Goal: Transaction & Acquisition: Subscribe to service/newsletter

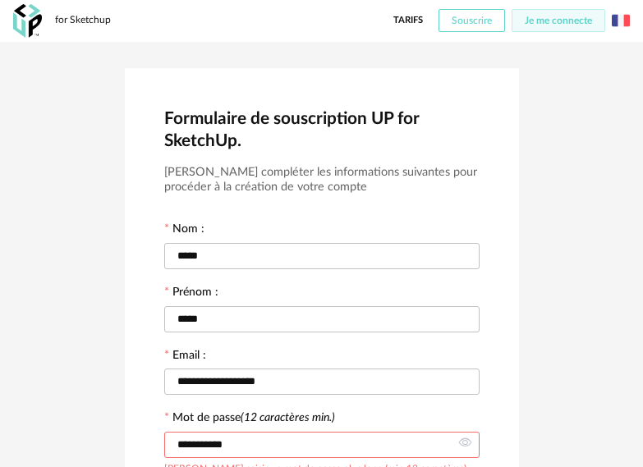
click at [490, 18] on span "Souscrire" at bounding box center [472, 21] width 40 height 10
click at [623, 24] on img at bounding box center [621, 21] width 18 height 18
click at [589, 53] on li "English" at bounding box center [579, 63] width 93 height 30
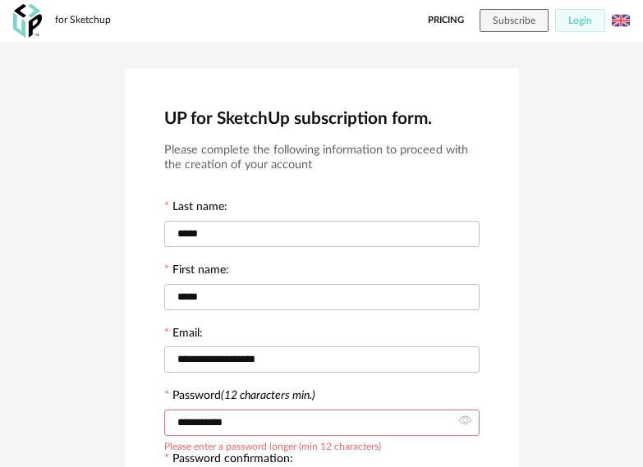
click at [625, 21] on img at bounding box center [621, 21] width 18 height 18
click at [566, 62] on li "Français" at bounding box center [576, 63] width 99 height 30
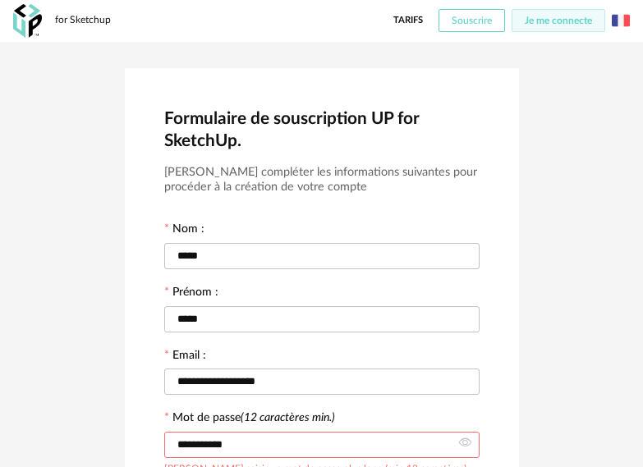
click at [481, 15] on button "Souscrire" at bounding box center [472, 20] width 67 height 23
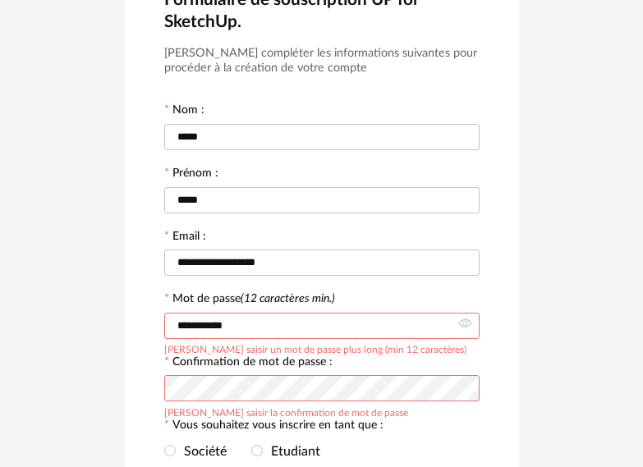
scroll to position [164, 0]
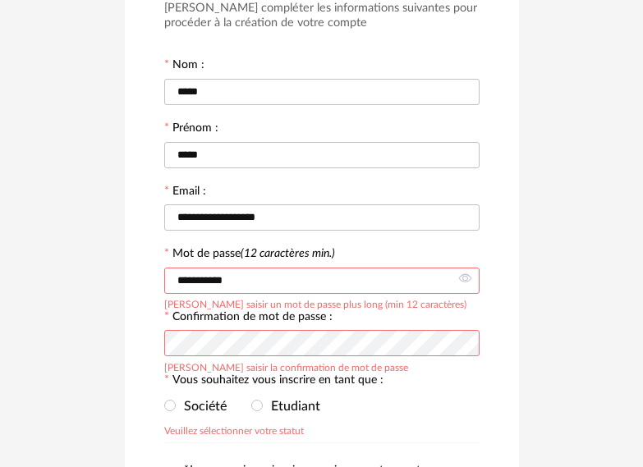
click at [288, 271] on input "**********" at bounding box center [321, 281] width 315 height 26
type input "**********"
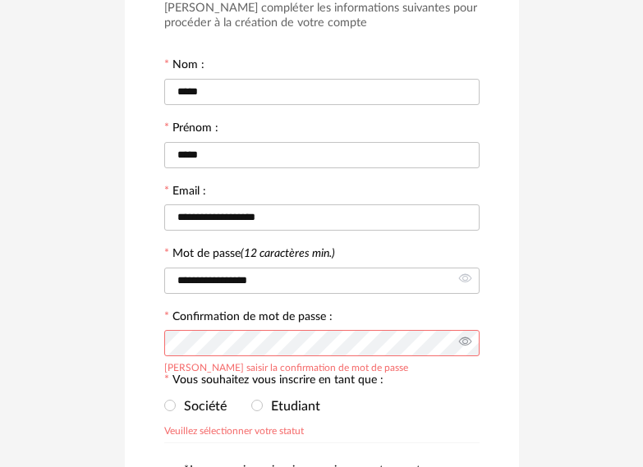
click at [463, 339] on icon at bounding box center [465, 343] width 21 height 33
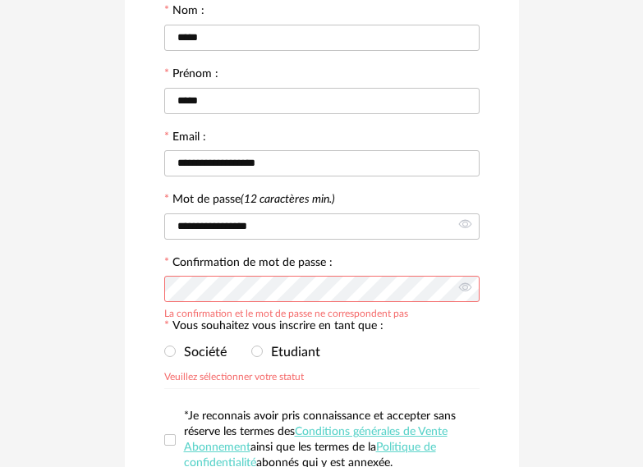
scroll to position [246, 0]
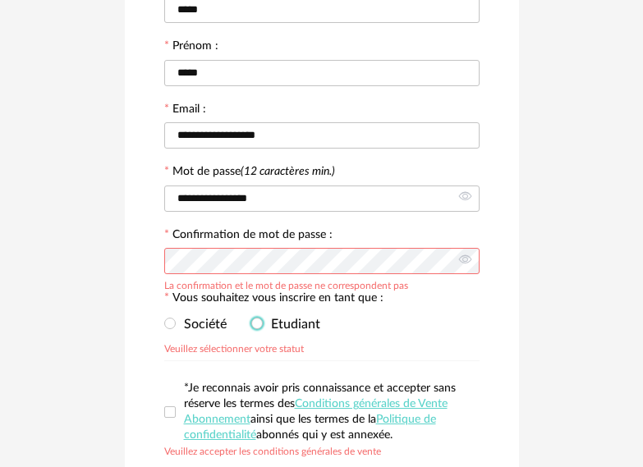
click at [279, 321] on span "Etudiant" at bounding box center [292, 324] width 58 height 13
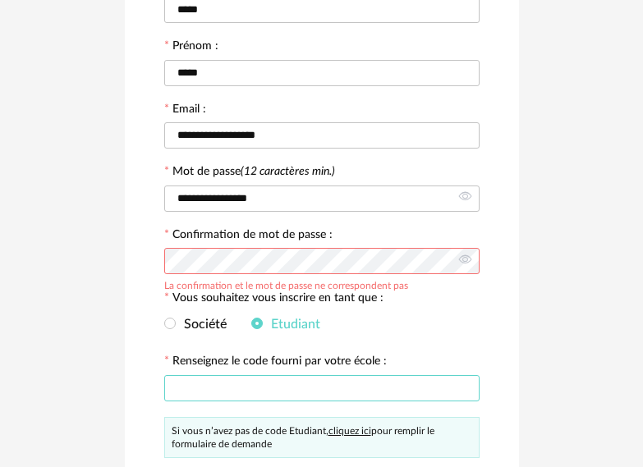
click at [261, 389] on input "text" at bounding box center [321, 388] width 315 height 26
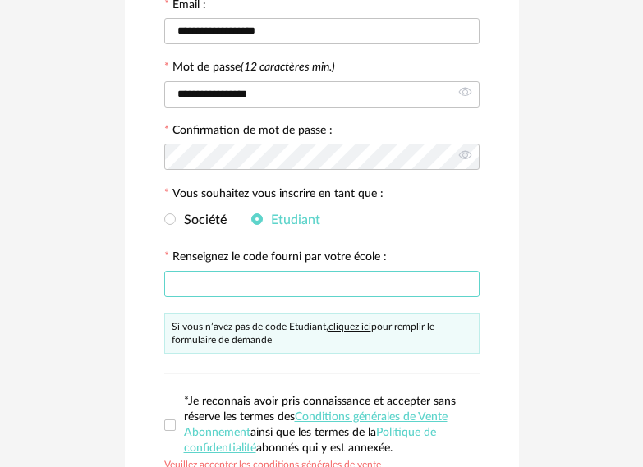
scroll to position [329, 0]
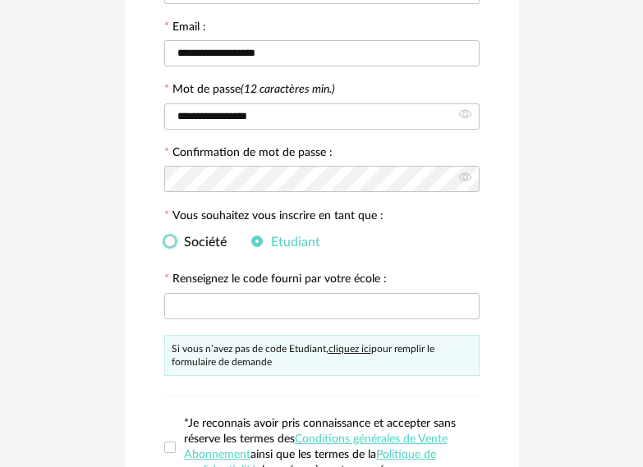
click at [202, 244] on span "Société" at bounding box center [201, 242] width 51 height 13
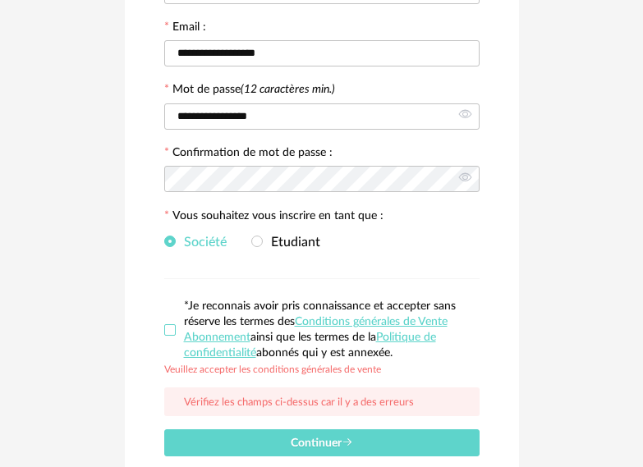
click at [167, 327] on span at bounding box center [170, 330] width 12 height 12
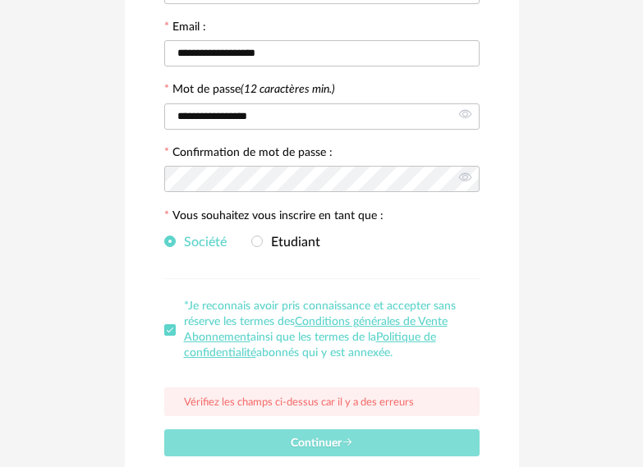
click at [265, 441] on button "Continuer" at bounding box center [321, 443] width 315 height 27
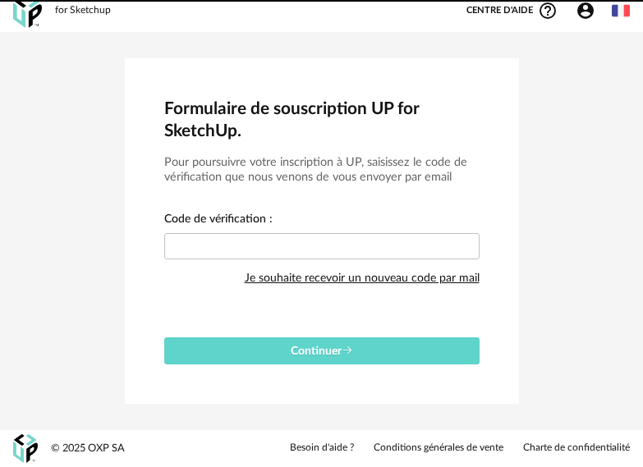
scroll to position [10, 0]
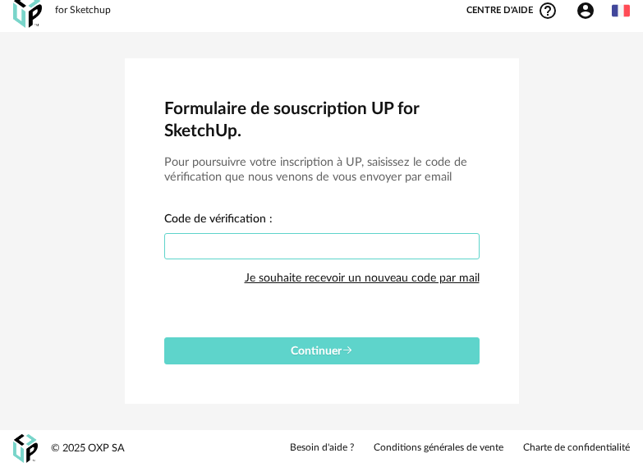
click at [301, 253] on input "text" at bounding box center [321, 246] width 315 height 26
type input "****"
click at [164, 338] on button "Continuer" at bounding box center [321, 351] width 315 height 27
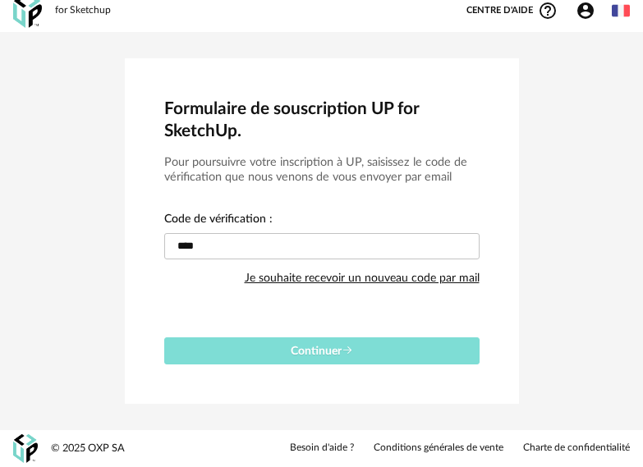
click at [275, 353] on button "Continuer" at bounding box center [321, 351] width 315 height 27
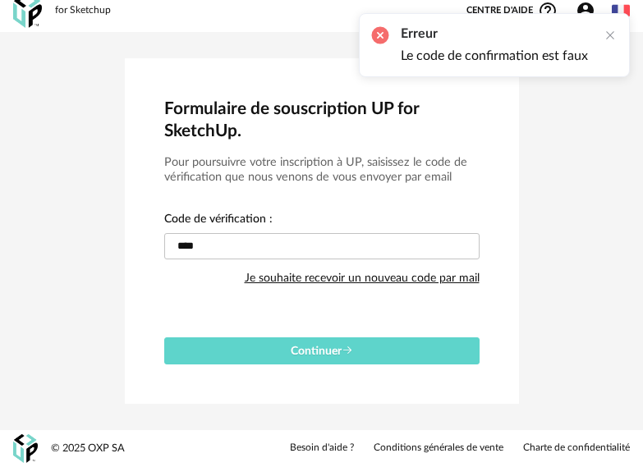
click at [490, 61] on li "Le code de confirmation est faux" at bounding box center [494, 56] width 187 height 17
click at [340, 278] on div "Je souhaite recevoir un nouveau code par mail" at bounding box center [362, 278] width 235 height 33
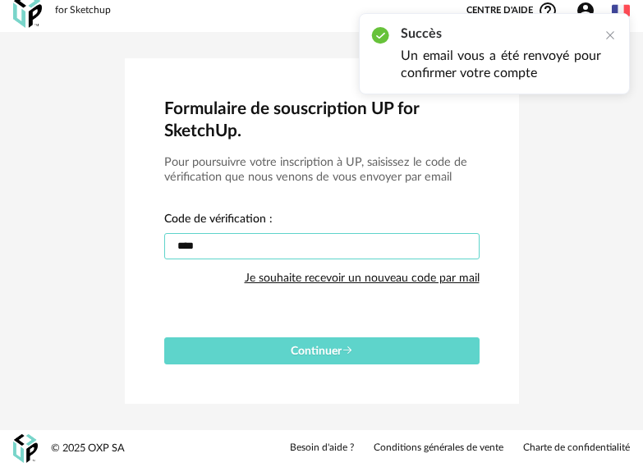
click at [279, 244] on input "****" at bounding box center [321, 246] width 315 height 26
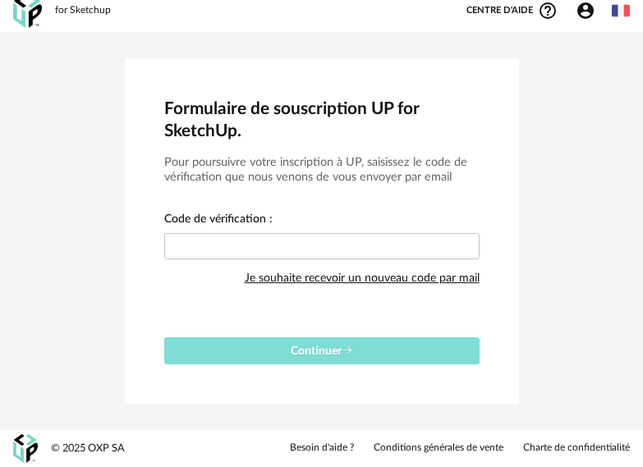
click at [286, 352] on button "Continuer" at bounding box center [321, 351] width 315 height 27
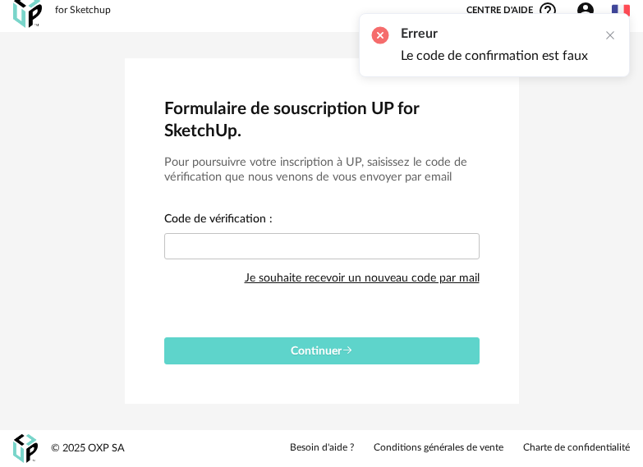
click at [338, 278] on div "Je souhaite recevoir un nouveau code par mail" at bounding box center [362, 278] width 235 height 33
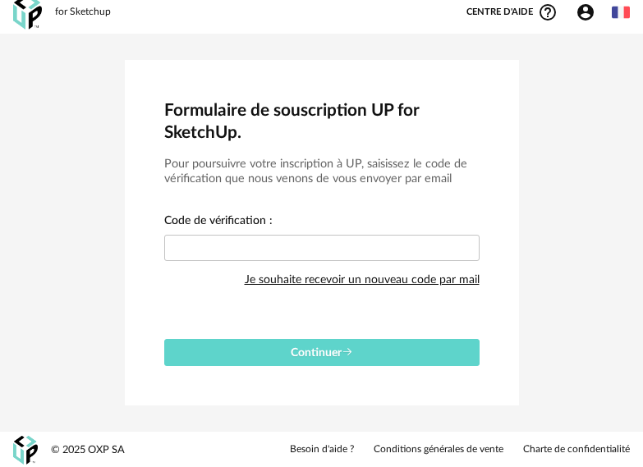
scroll to position [0, 0]
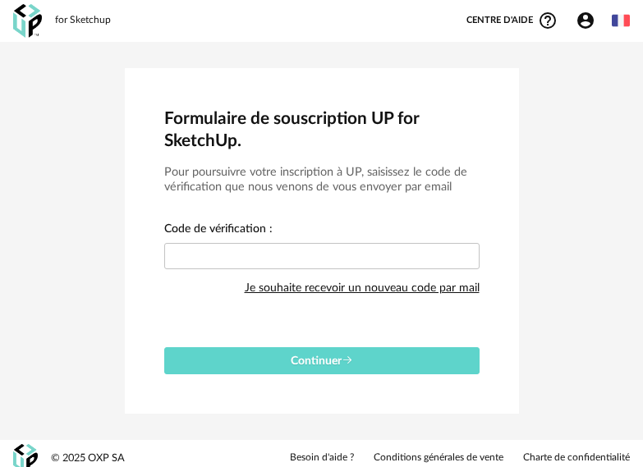
click at [357, 280] on div "Je souhaite recevoir un nouveau code par mail" at bounding box center [362, 288] width 235 height 33
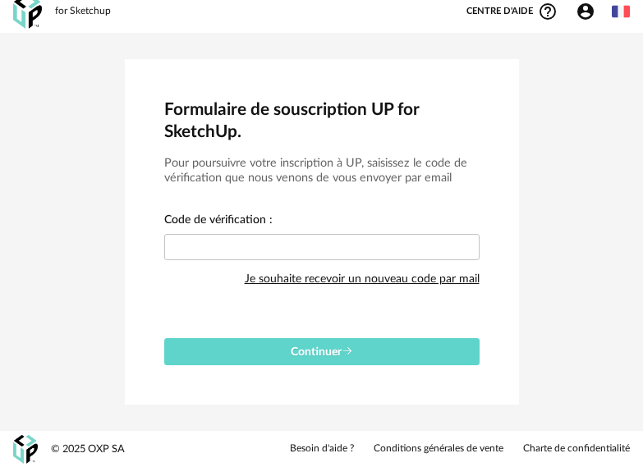
scroll to position [10, 0]
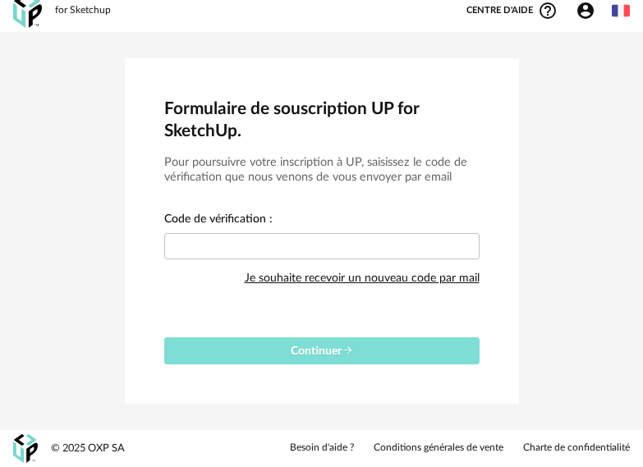
click at [421, 347] on button "Continuer" at bounding box center [321, 351] width 315 height 27
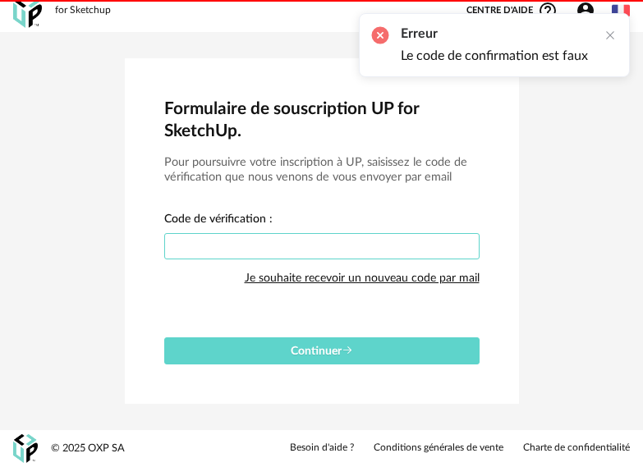
click at [287, 236] on input "text" at bounding box center [321, 246] width 315 height 26
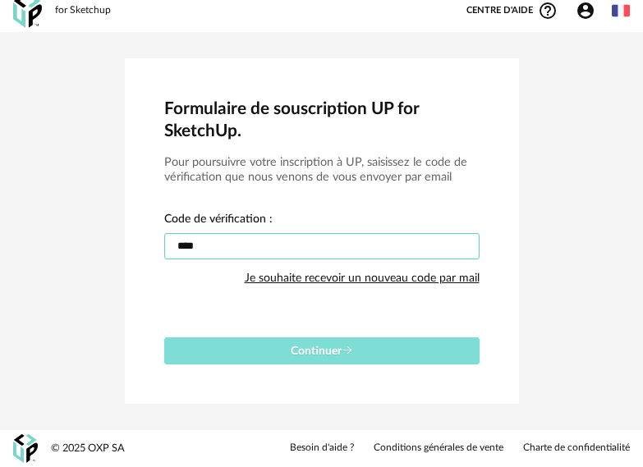
type input "****"
click at [278, 350] on button "Continuer" at bounding box center [321, 351] width 315 height 27
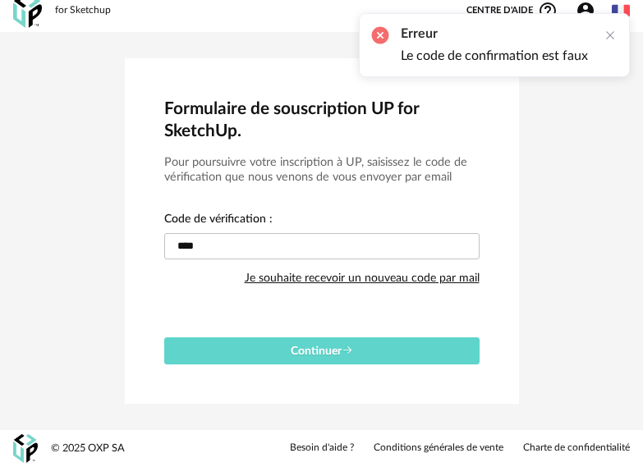
click at [574, 39] on h2 "Erreur" at bounding box center [494, 33] width 187 height 17
click at [537, 12] on span "Centre d'aide Help Circle Outline icon" at bounding box center [512, 11] width 91 height 20
click at [467, 167] on h3 "Pour poursuivre votre inscription à UP, saisissez le code de vérification que n…" at bounding box center [321, 170] width 315 height 30
click at [575, 451] on link "Charte de confidentialité" at bounding box center [576, 448] width 107 height 13
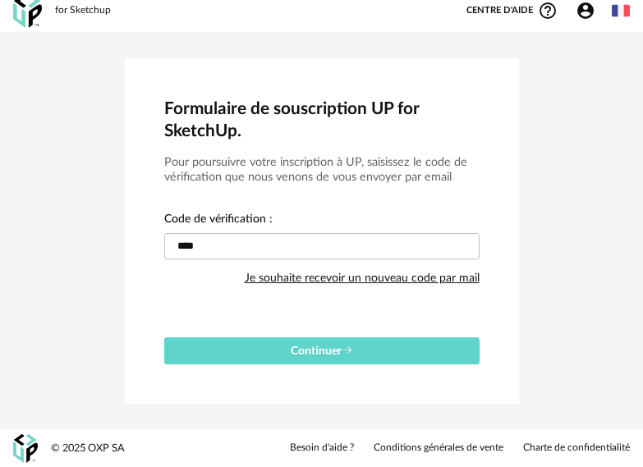
click at [586, 441] on div "© 2025 OXP SA Besoin d'aide ? Conditions générales de vente Charte de confident…" at bounding box center [321, 448] width 643 height 37
click at [575, 449] on link "Charte de confidentialité" at bounding box center [576, 448] width 107 height 13
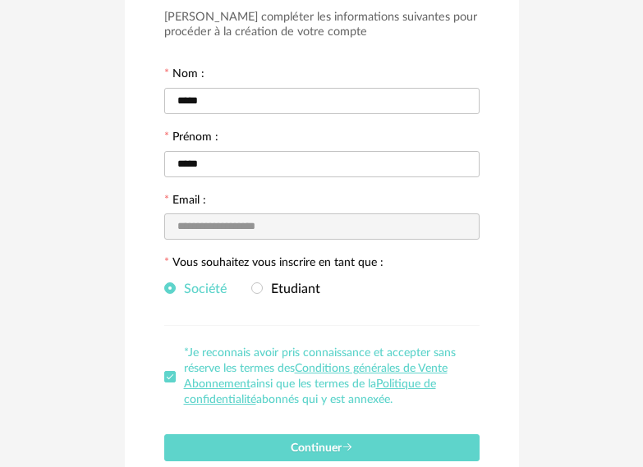
scroll to position [164, 0]
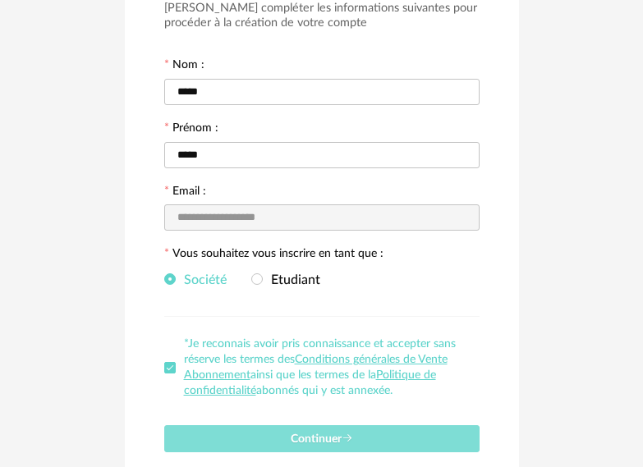
click at [280, 451] on button "Continuer" at bounding box center [321, 439] width 315 height 27
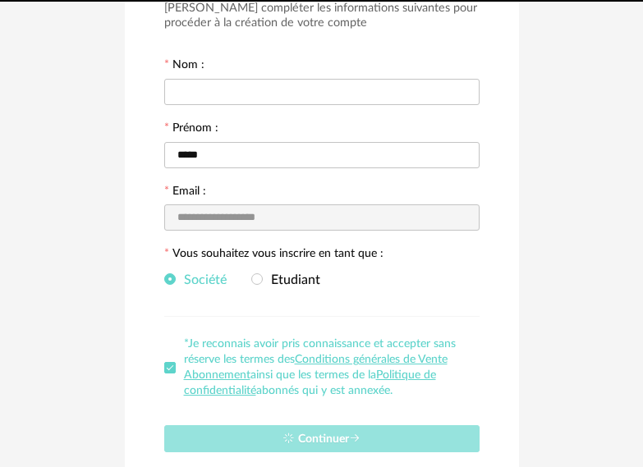
scroll to position [10, 0]
